Goal: Task Accomplishment & Management: Complete application form

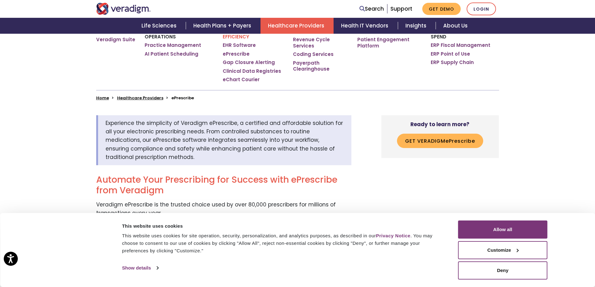
scroll to position [156, 0]
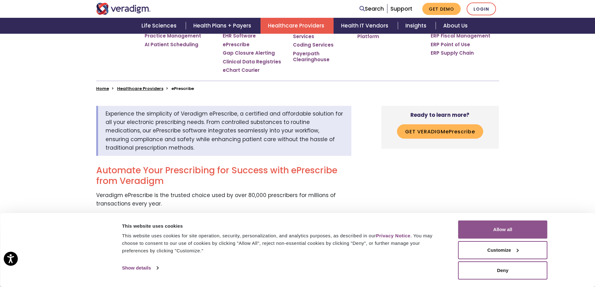
click at [510, 231] on button "Allow all" at bounding box center [503, 230] width 89 height 18
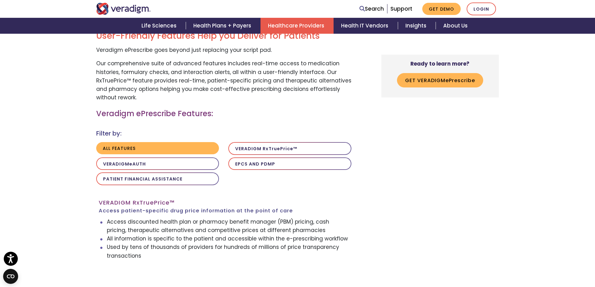
scroll to position [500, 0]
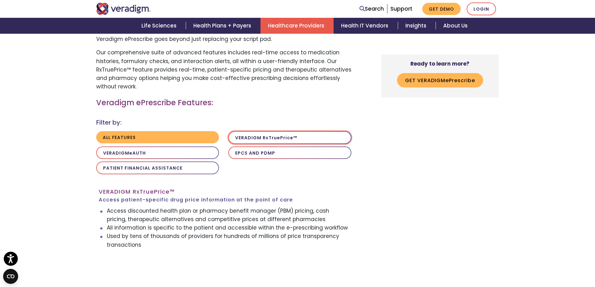
click at [281, 139] on button "Veradigm R x T rue P rice ™" at bounding box center [289, 137] width 123 height 13
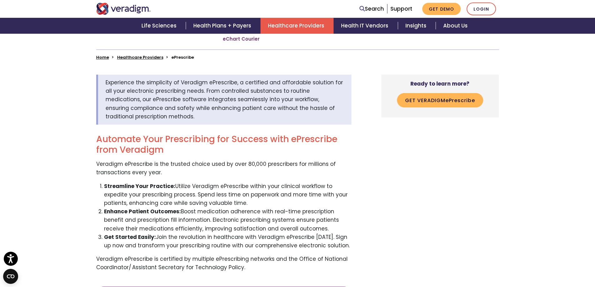
scroll to position [156, 0]
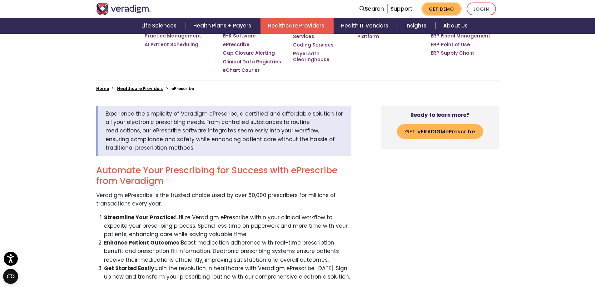
click at [442, 6] on link "Get Demo" at bounding box center [442, 9] width 38 height 12
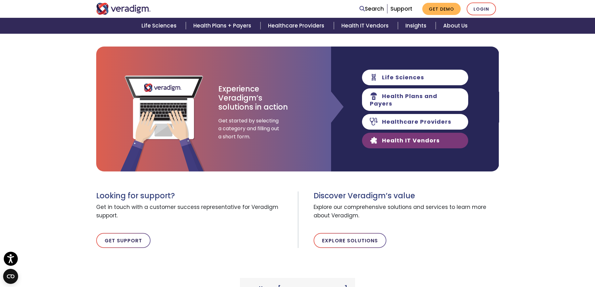
scroll to position [94, 0]
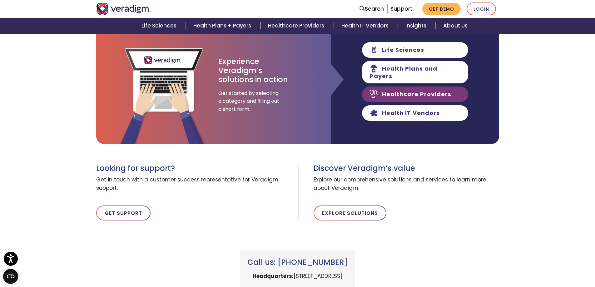
click at [412, 90] on link "Healthcare Providers" at bounding box center [415, 95] width 106 height 16
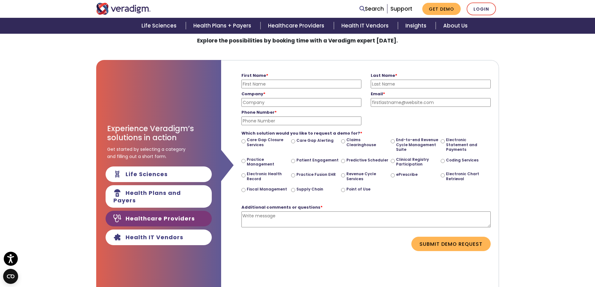
scroll to position [63, 0]
